Goal: Task Accomplishment & Management: Complete application form

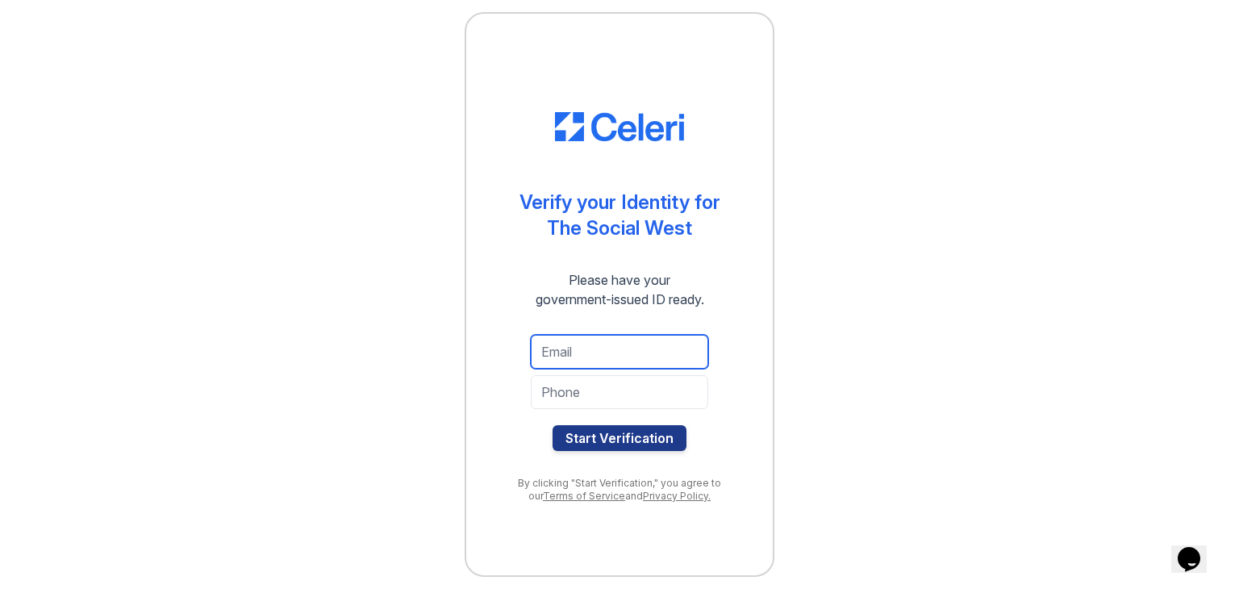
click at [576, 365] on input "email" at bounding box center [619, 352] width 177 height 34
type input "[EMAIL_ADDRESS][DOMAIN_NAME]"
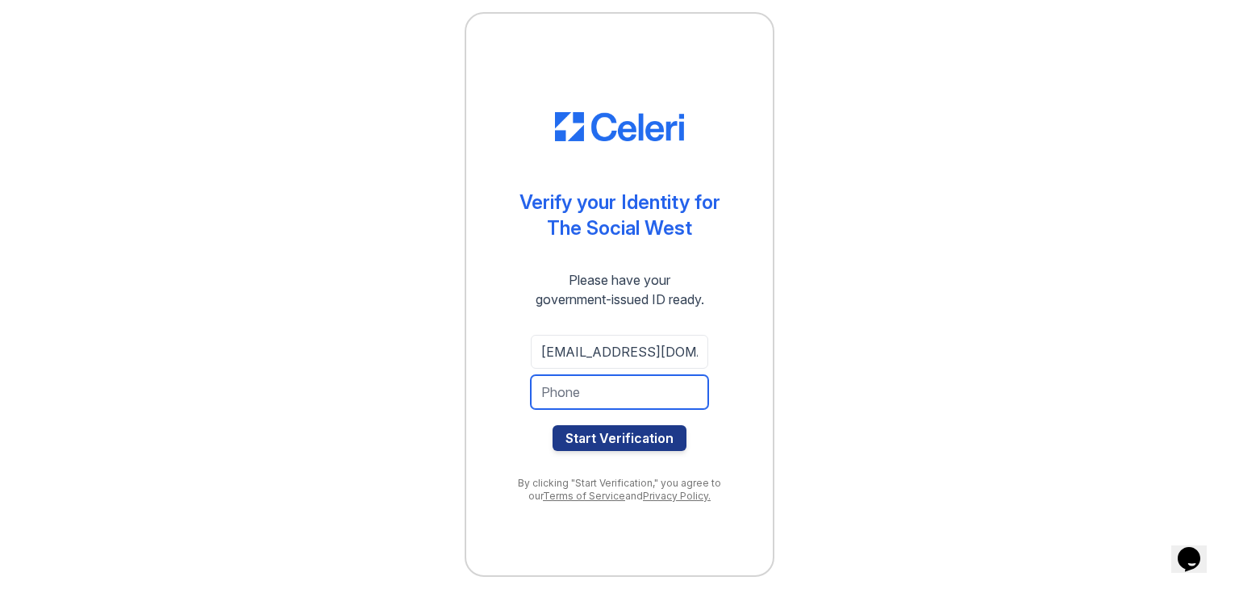
click at [627, 388] on input "tel" at bounding box center [619, 392] width 177 height 34
type input "9706857900"
click at [552, 425] on button "Start Verification" at bounding box center [619, 438] width 134 height 26
